Goal: Task Accomplishment & Management: Manage account settings

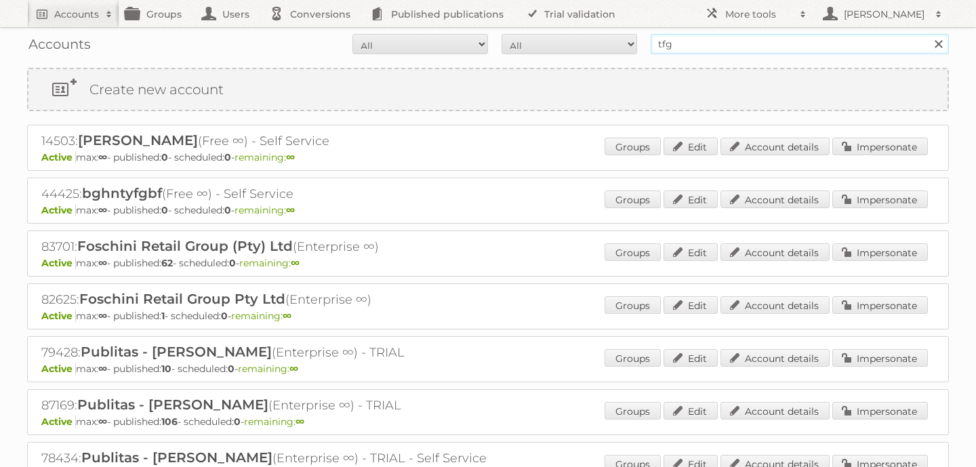
click at [691, 48] on input "tfg" at bounding box center [800, 44] width 298 height 20
type input "t"
type input "[PERSON_NAME]"
click at [928, 34] on input "Search" at bounding box center [938, 44] width 20 height 20
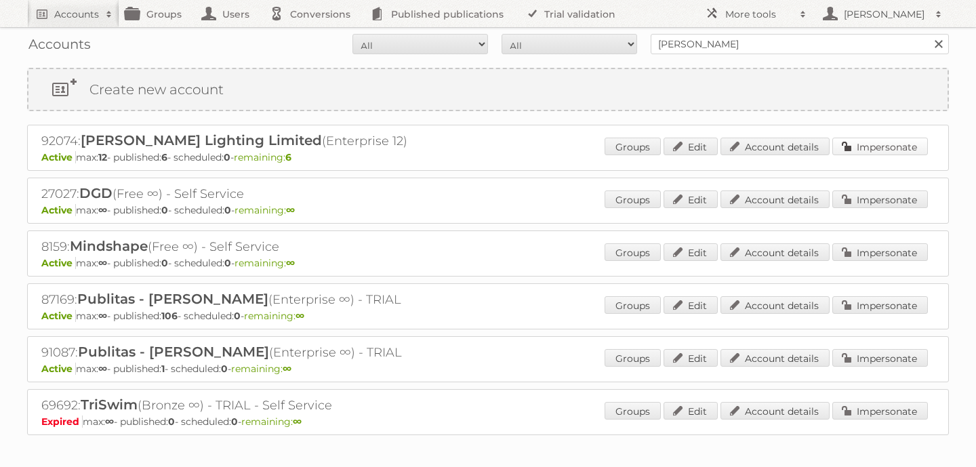
click at [859, 146] on link "Impersonate" at bounding box center [881, 147] width 96 height 18
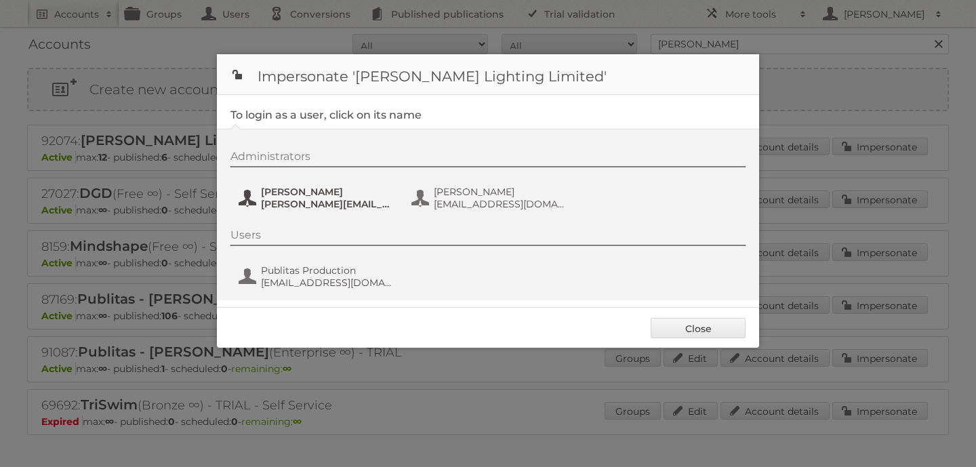
click at [342, 205] on span "[PERSON_NAME][EMAIL_ADDRESS][DOMAIN_NAME]" at bounding box center [327, 204] width 132 height 12
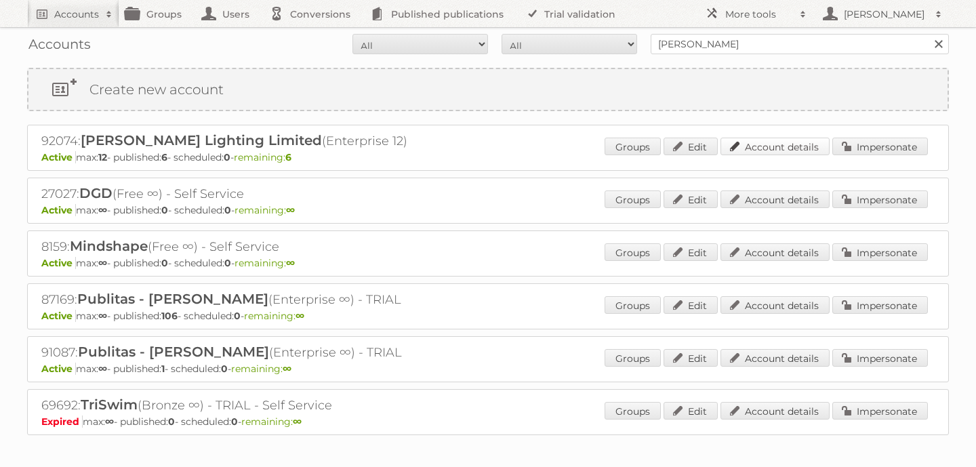
click at [790, 146] on link "Account details" at bounding box center [775, 147] width 109 height 18
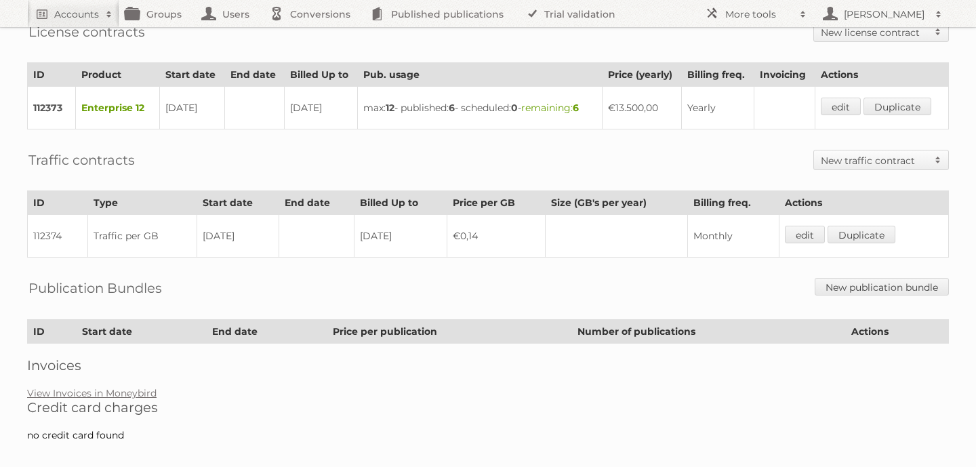
scroll to position [364, 0]
